Goal: Task Accomplishment & Management: Use online tool/utility

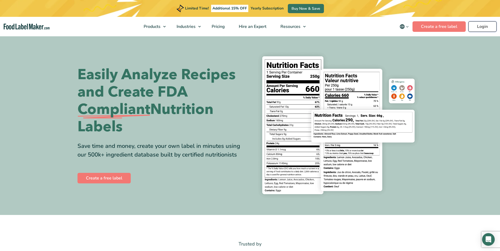
click at [471, 28] on link "Login" at bounding box center [482, 26] width 28 height 11
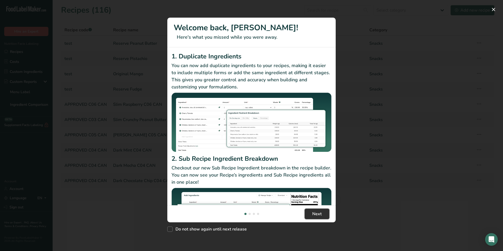
click at [317, 212] on span "Next" at bounding box center [317, 214] width 9 height 6
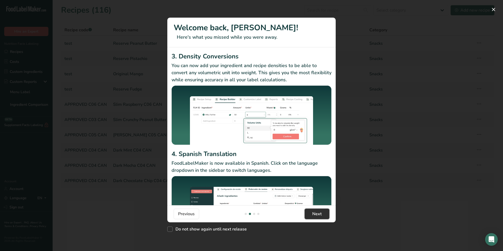
click at [317, 212] on span "Next" at bounding box center [317, 214] width 9 height 6
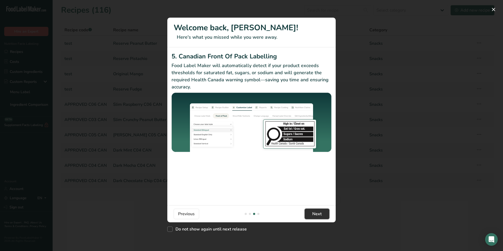
click at [317, 212] on span "Next" at bounding box center [317, 214] width 9 height 6
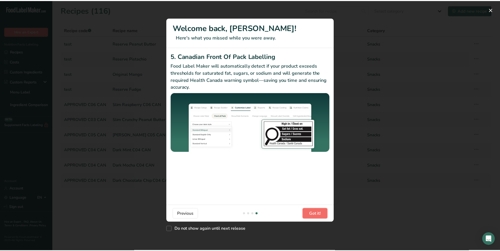
scroll to position [0, 506]
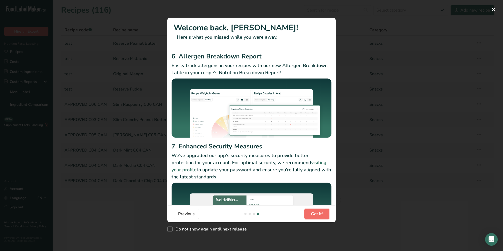
click at [317, 212] on span "Got it!" at bounding box center [317, 214] width 12 height 6
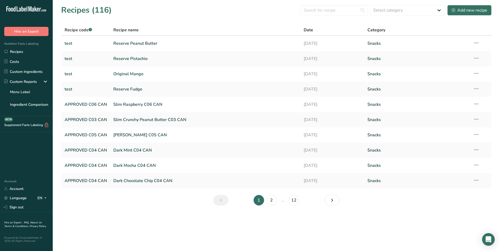
click at [317, 213] on button "Got it!" at bounding box center [318, 218] width 26 height 11
click at [324, 11] on input "text" at bounding box center [333, 10] width 67 height 11
